Goal: Find specific page/section: Locate a particular part of the current website

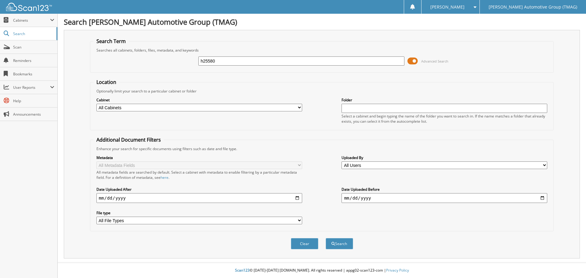
type input "h25580"
click at [326, 238] on button "Search" at bounding box center [339, 243] width 27 height 11
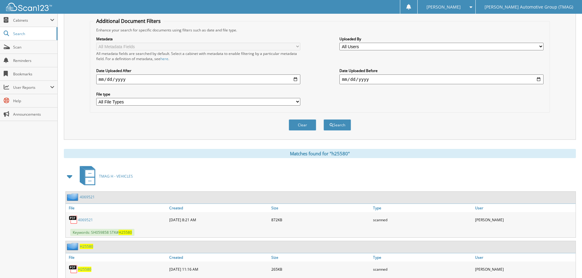
scroll to position [147, 0]
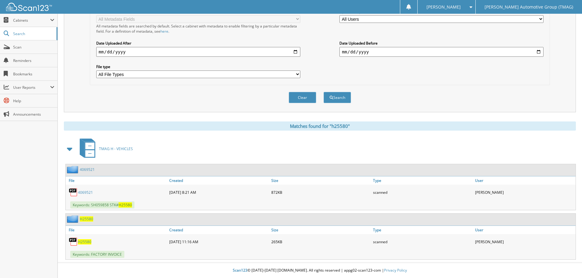
click at [83, 243] on span "H25580" at bounding box center [84, 241] width 13 height 5
click at [83, 242] on span "H25580" at bounding box center [84, 241] width 13 height 5
click at [75, 244] on img at bounding box center [73, 241] width 9 height 9
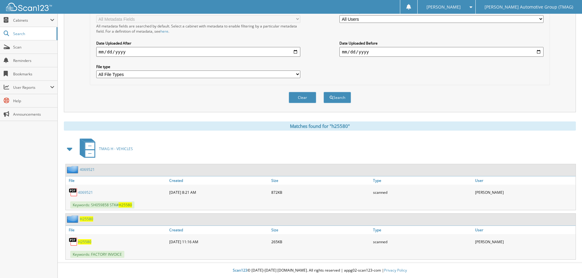
click at [75, 244] on img at bounding box center [73, 241] width 9 height 9
click at [85, 241] on span "H25580" at bounding box center [84, 241] width 13 height 5
click at [87, 242] on span "H25580" at bounding box center [84, 241] width 13 height 5
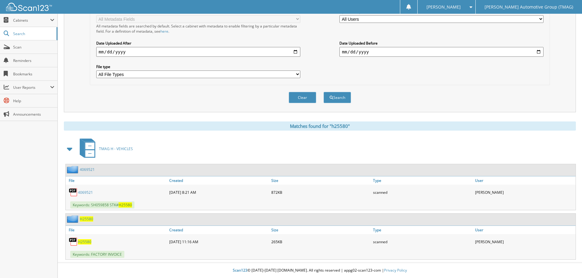
click at [87, 242] on span "H25580" at bounding box center [84, 241] width 13 height 5
click at [86, 242] on span "H25580" at bounding box center [84, 241] width 13 height 5
click at [71, 243] on img at bounding box center [73, 241] width 9 height 9
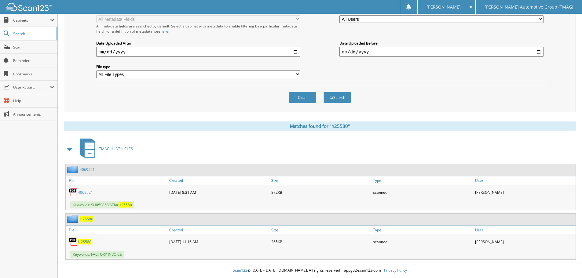
click at [177, 242] on div "05-28-2025 11:16 AM" at bounding box center [219, 242] width 102 height 12
click at [87, 240] on span "H25580" at bounding box center [84, 241] width 13 height 5
click at [84, 219] on span "H25580" at bounding box center [86, 219] width 13 height 5
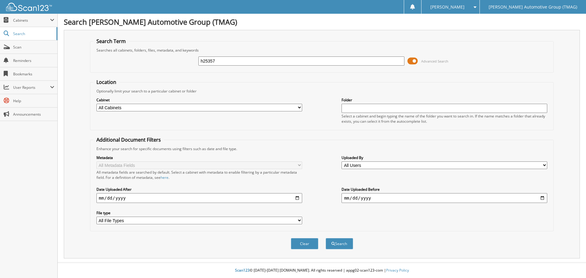
type input "h25357"
click at [326, 238] on button "Search" at bounding box center [339, 243] width 27 height 11
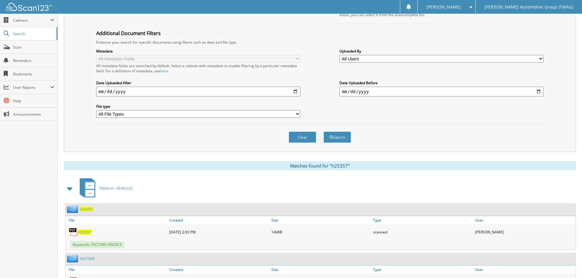
scroll to position [147, 0]
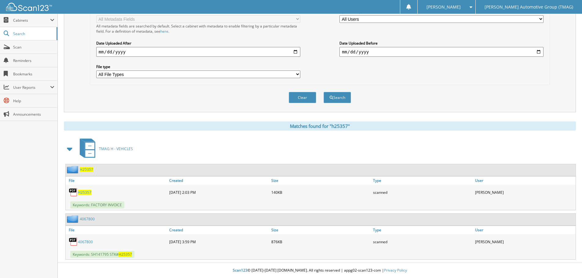
click at [83, 170] on span "H25357" at bounding box center [86, 169] width 13 height 5
